Goal: Task Accomplishment & Management: Complete application form

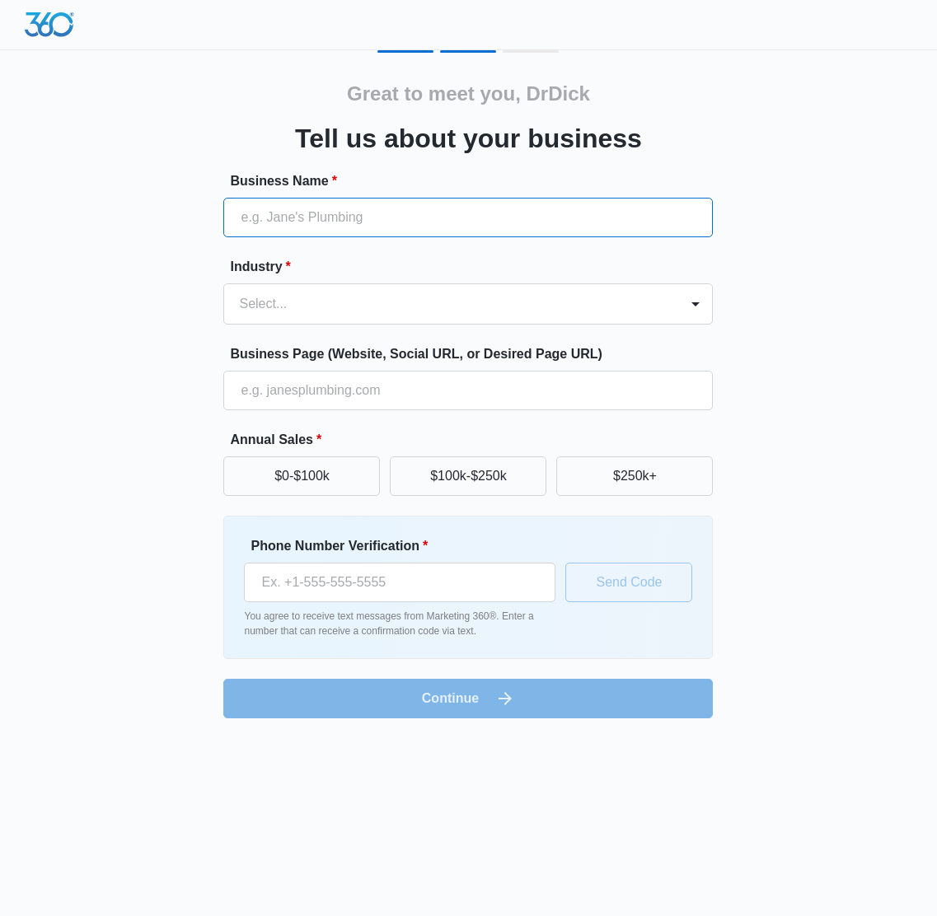
click at [427, 222] on input "Business Name *" at bounding box center [467, 218] width 489 height 40
type input "DrDick"
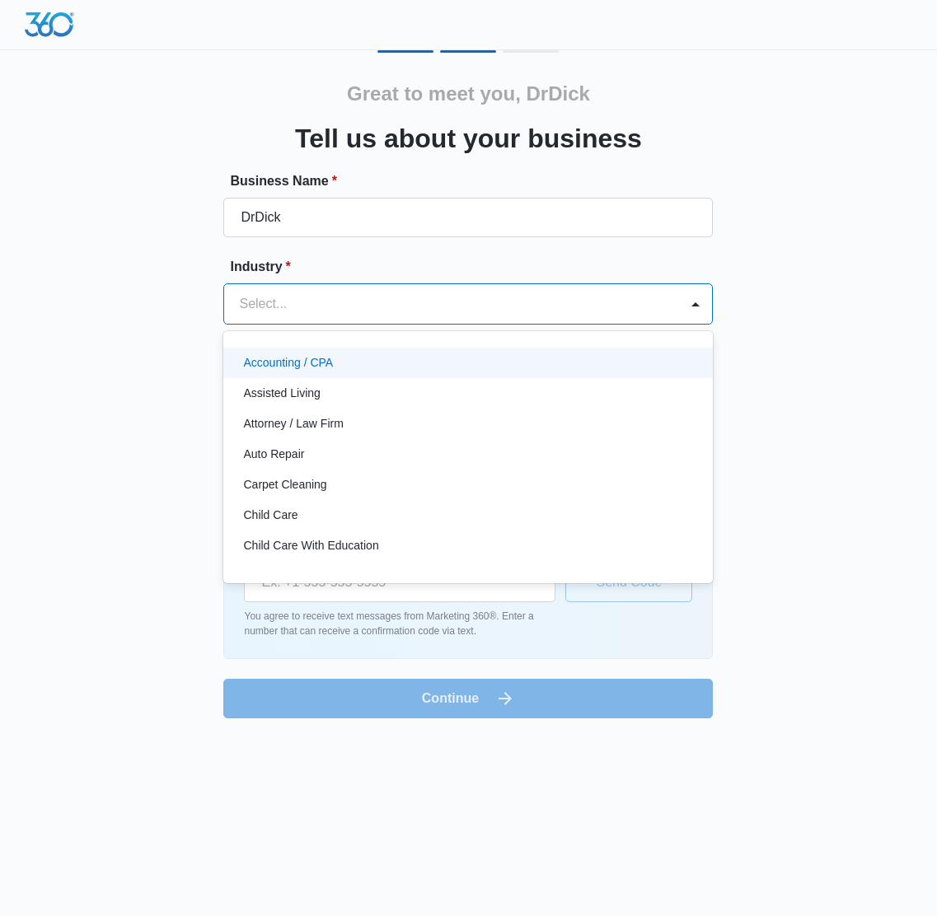
click at [346, 302] on div at bounding box center [448, 303] width 418 height 23
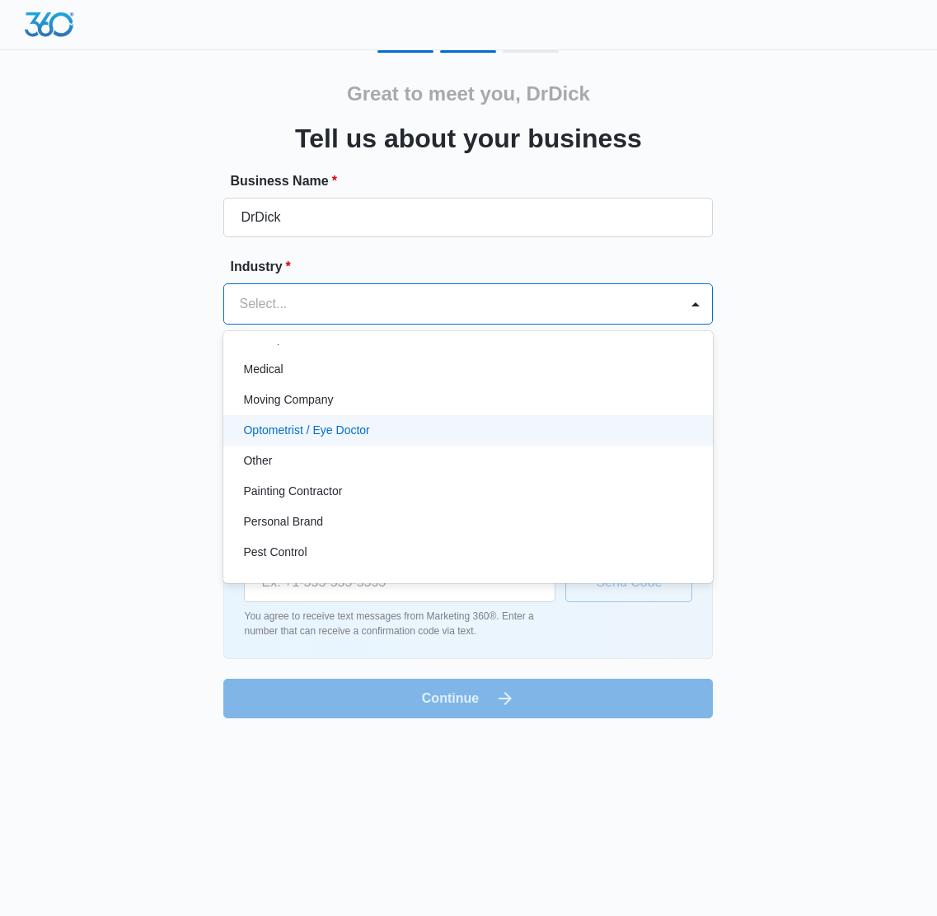
scroll to position [877, 0]
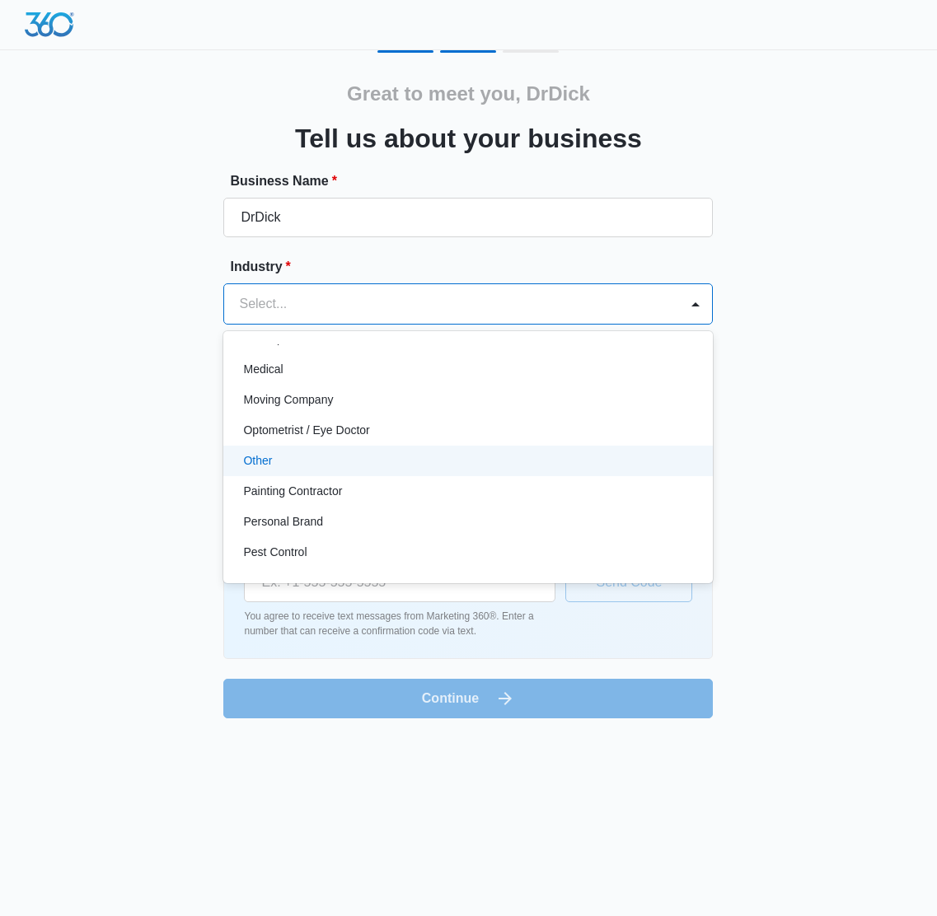
click at [261, 457] on p "Other" at bounding box center [257, 460] width 29 height 17
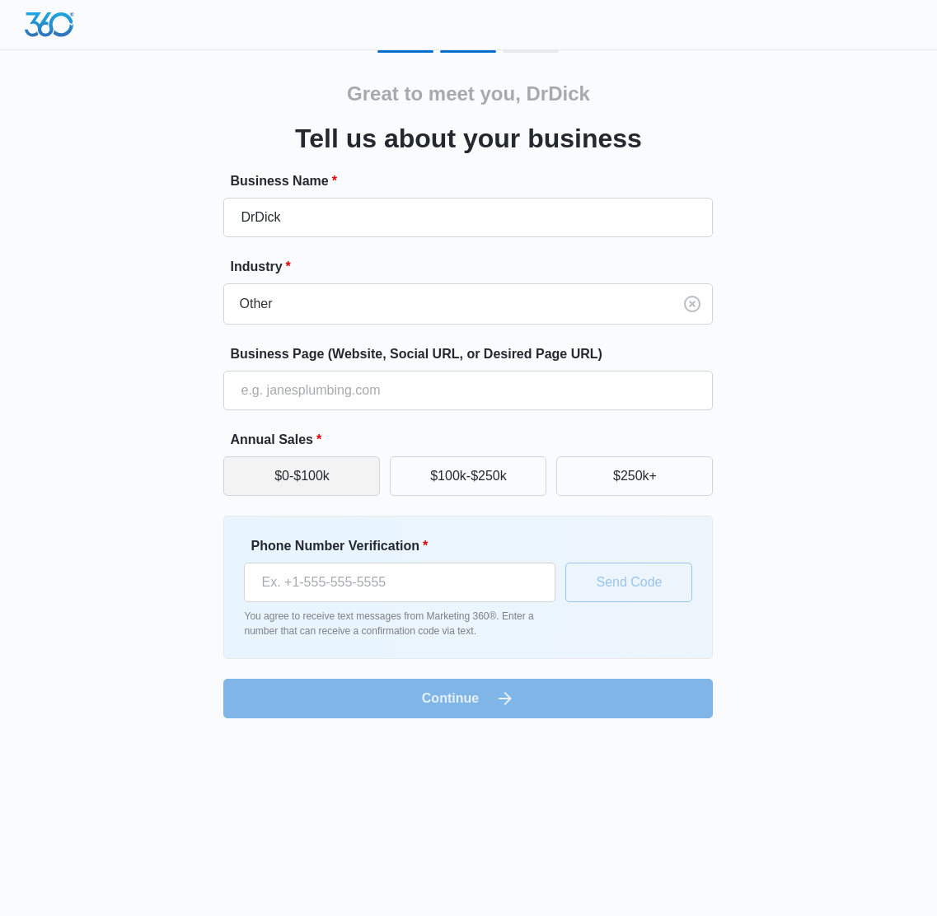
click at [312, 473] on button "$0-$100k" at bounding box center [301, 476] width 157 height 40
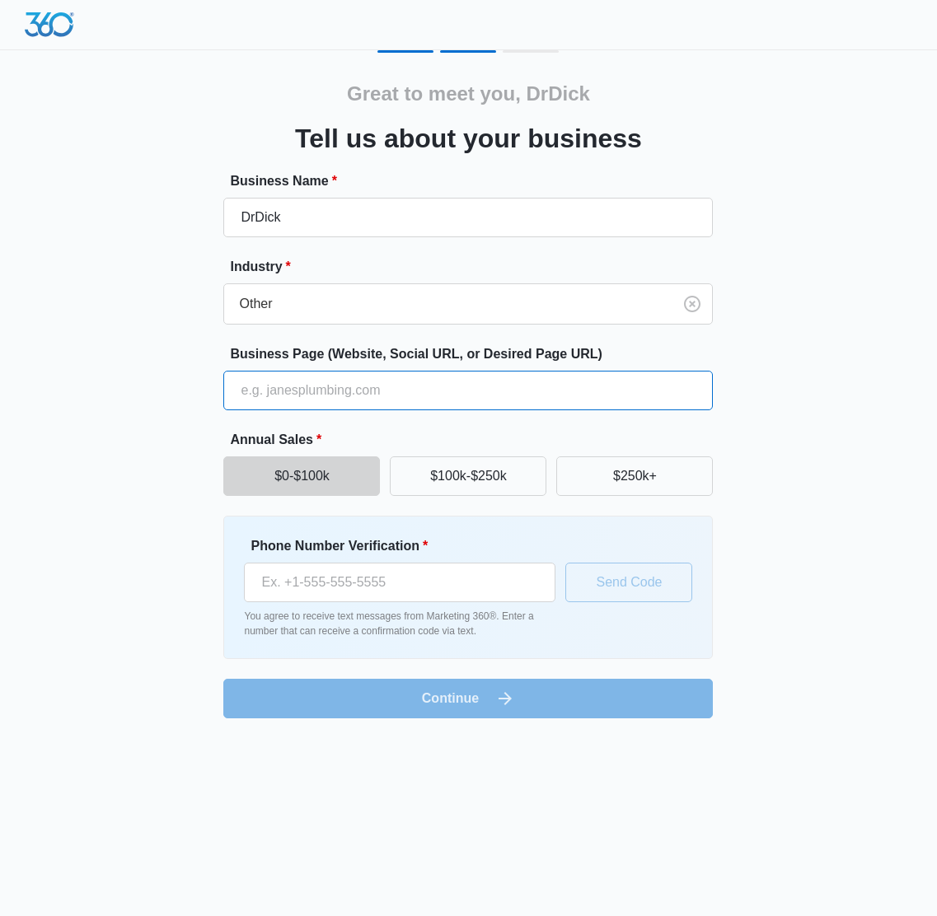
click at [363, 381] on input "Business Page (Website, Social URL, or Desired Page URL)" at bounding box center [467, 391] width 489 height 40
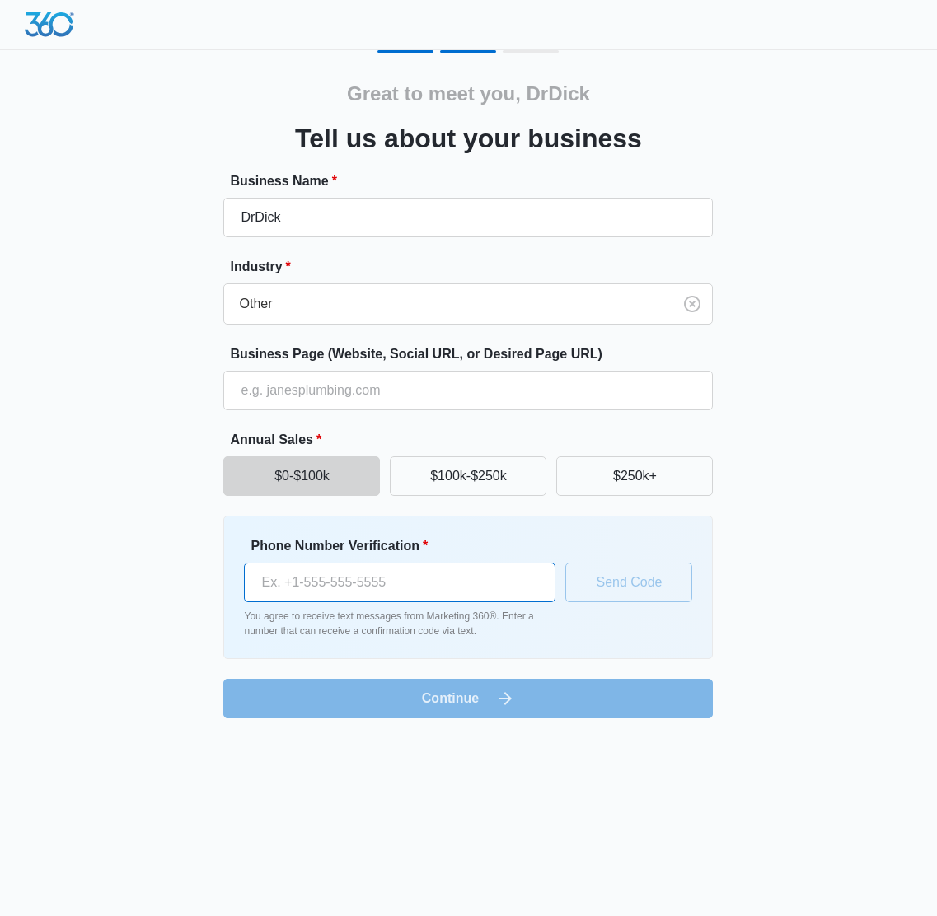
click at [406, 586] on input "Phone Number Verification *" at bounding box center [399, 583] width 311 height 40
type input "[PHONE_NUMBER]"
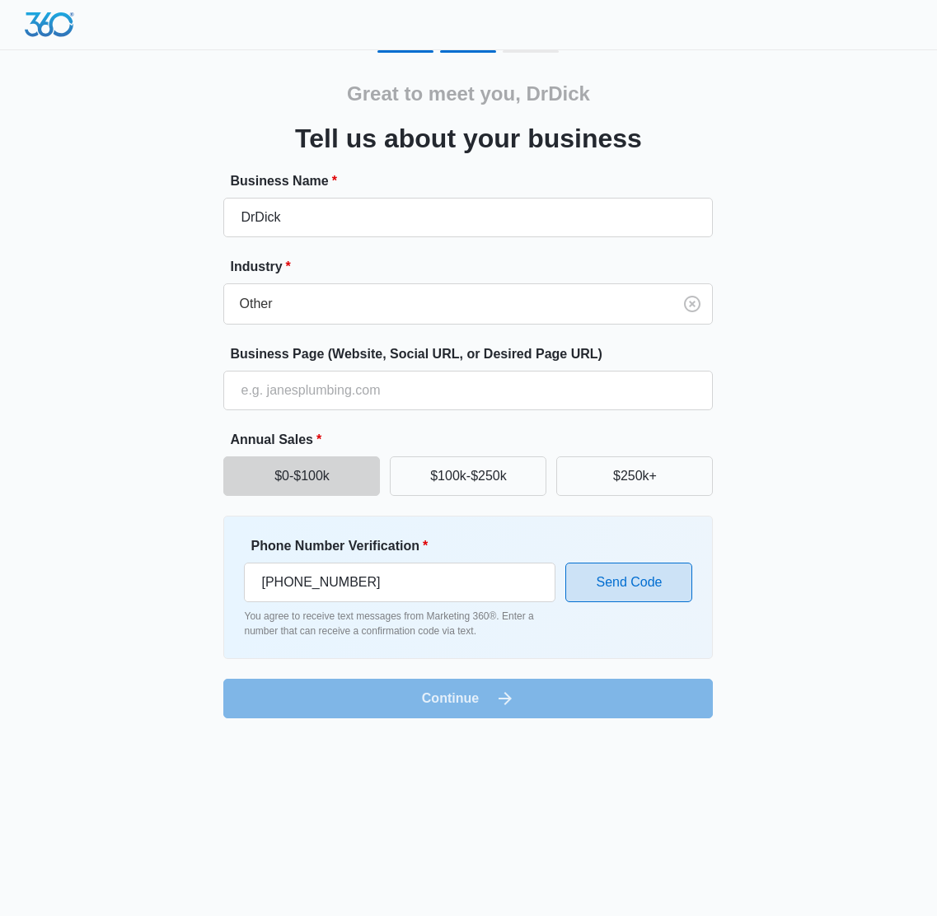
click at [623, 585] on button "Send Code" at bounding box center [628, 583] width 127 height 40
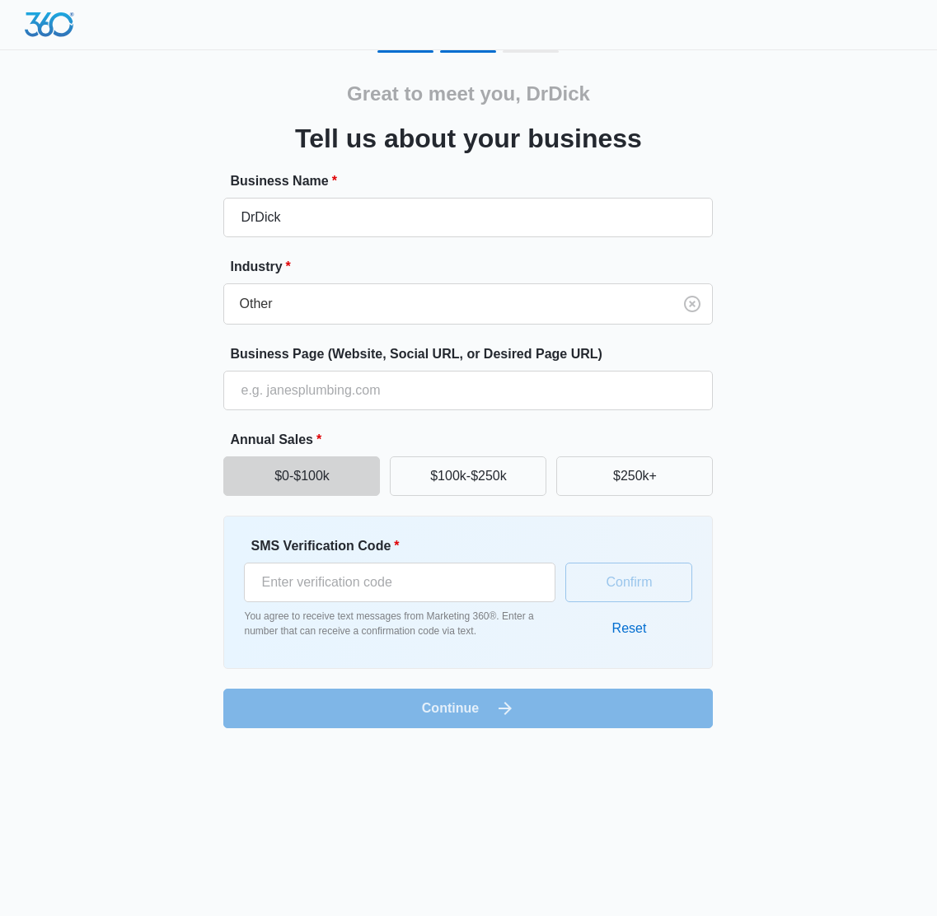
click at [202, 855] on body "Great to meet you, DrDick Tell us about your business Business Name * DrDick In…" at bounding box center [468, 458] width 937 height 916
